Goal: Transaction & Acquisition: Purchase product/service

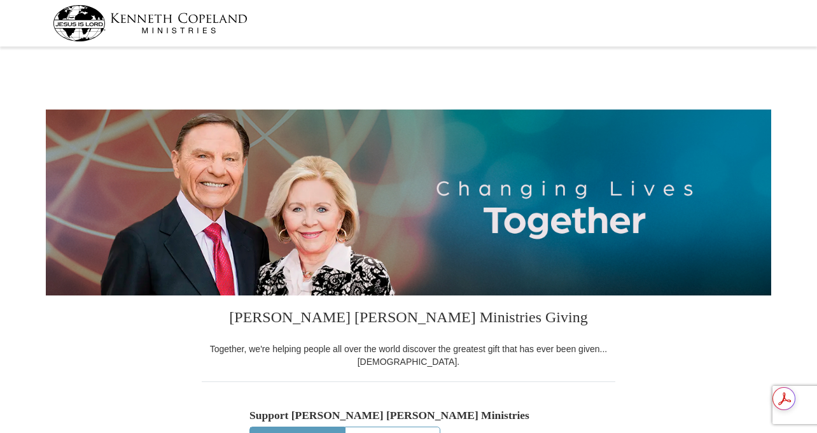
select select "NC"
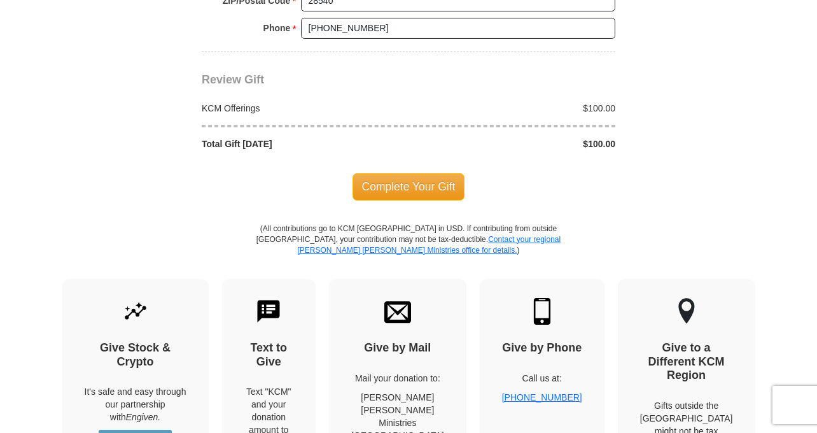
scroll to position [1082, 0]
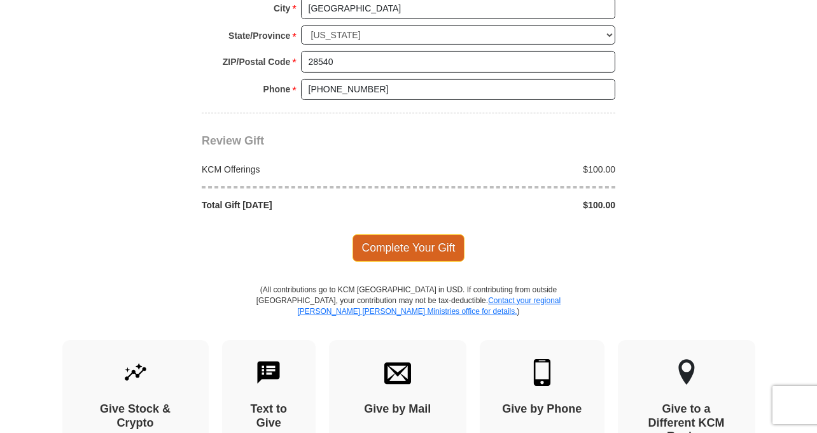
click at [402, 234] on span "Complete Your Gift" at bounding box center [409, 247] width 113 height 27
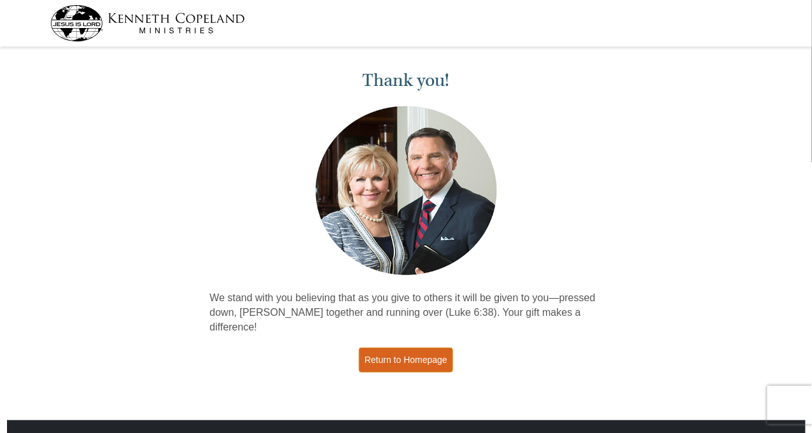
click at [420, 347] on link "Return to Homepage" at bounding box center [406, 359] width 94 height 25
